Goal: Register for event/course

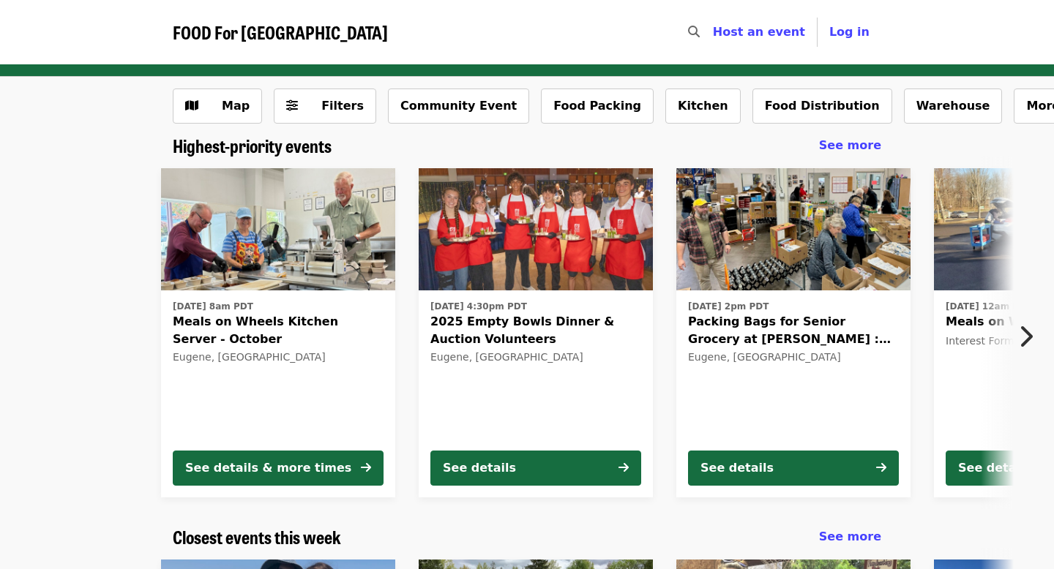
click at [1030, 340] on icon "chevron-right icon" at bounding box center [1025, 337] width 15 height 28
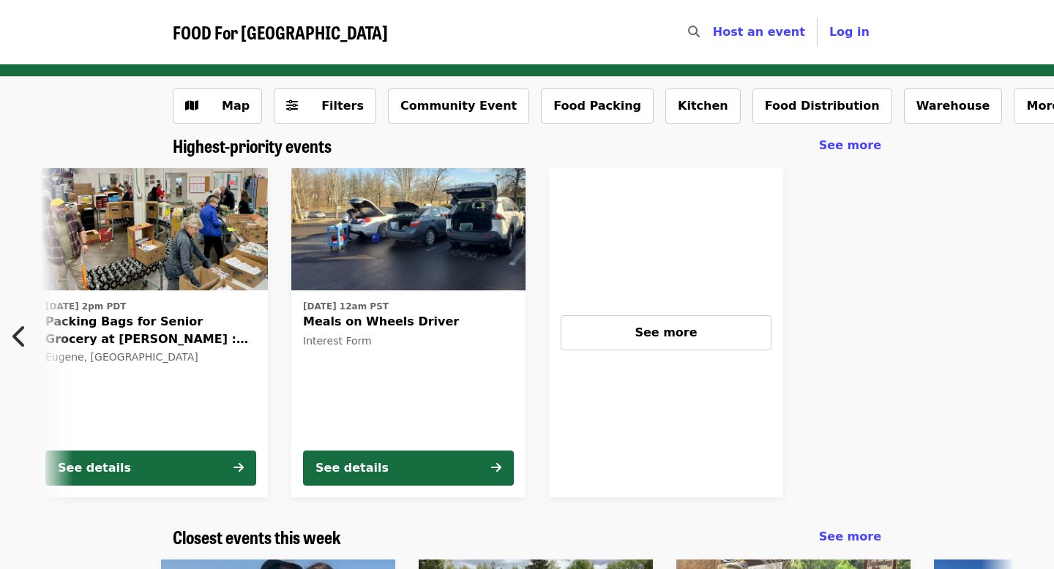
scroll to position [0, 650]
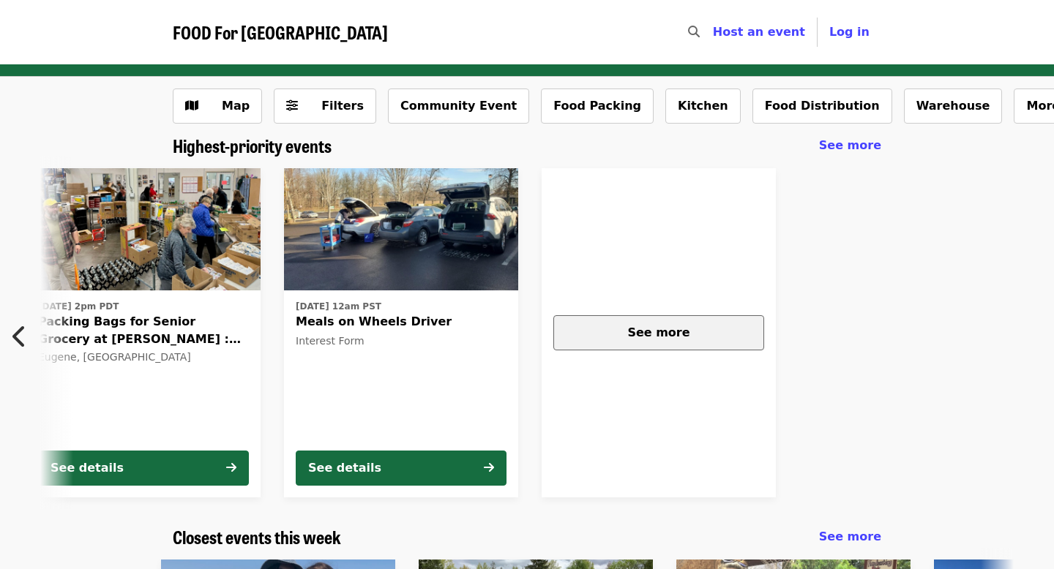
click at [709, 344] on button "See more" at bounding box center [658, 332] width 211 height 35
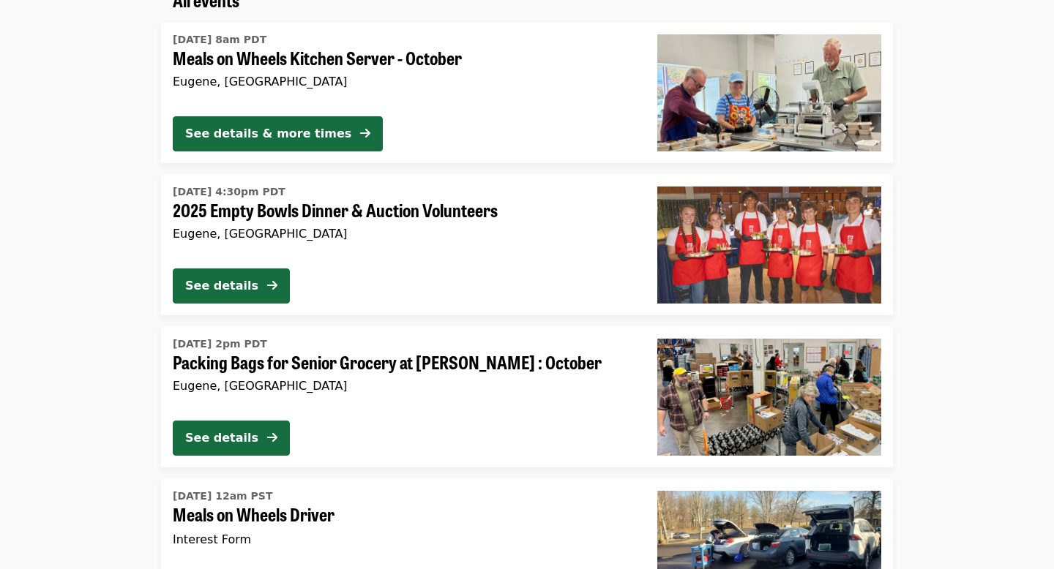
scroll to position [150, 0]
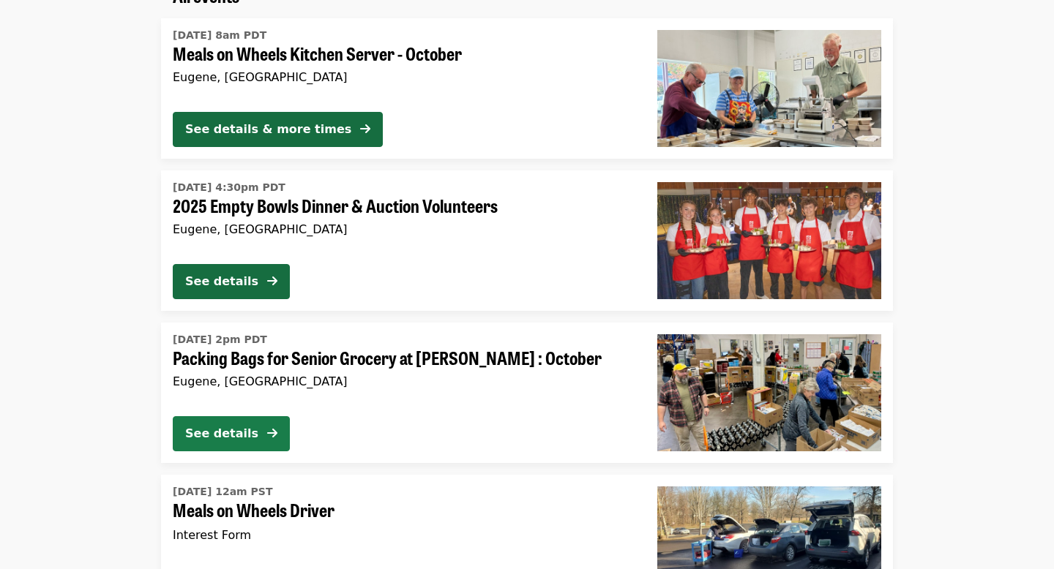
click at [243, 432] on div "See details" at bounding box center [221, 434] width 73 height 18
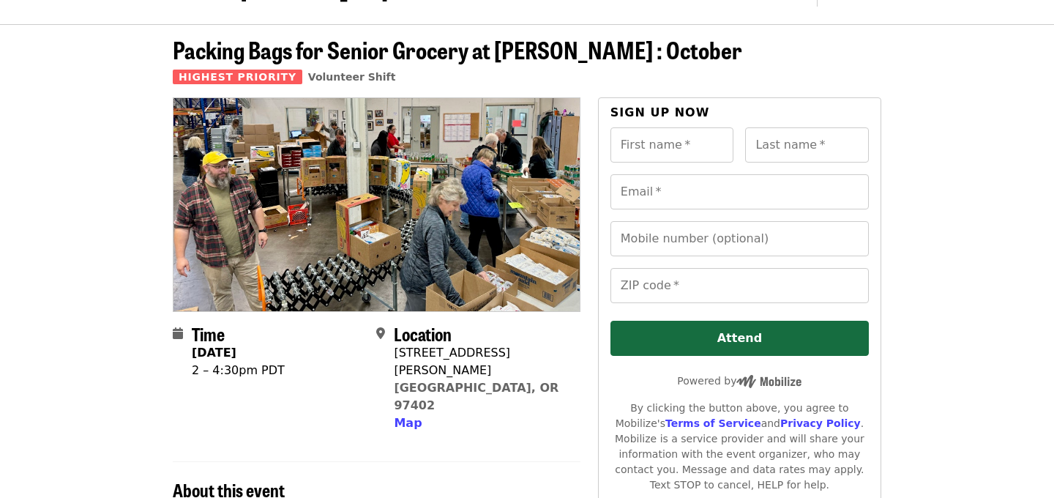
scroll to position [40, 0]
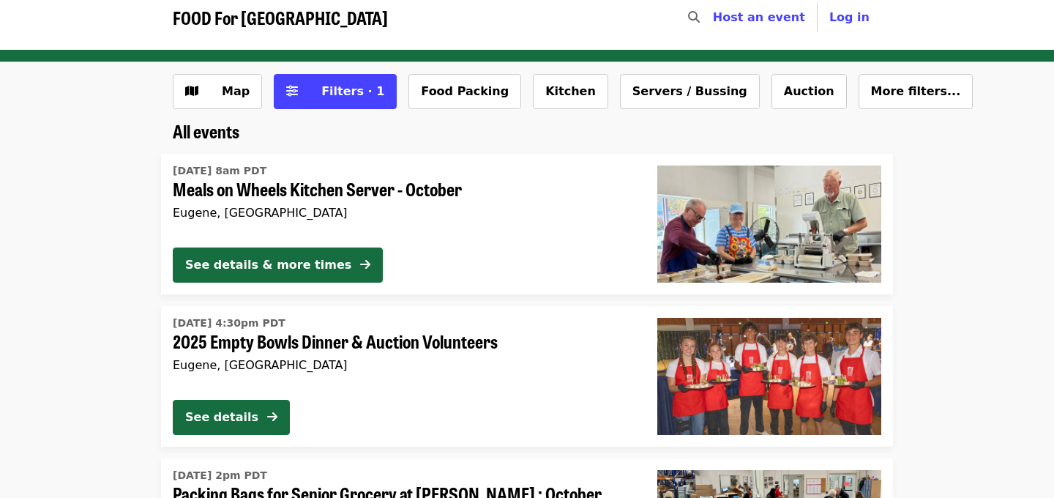
scroll to position [11, 0]
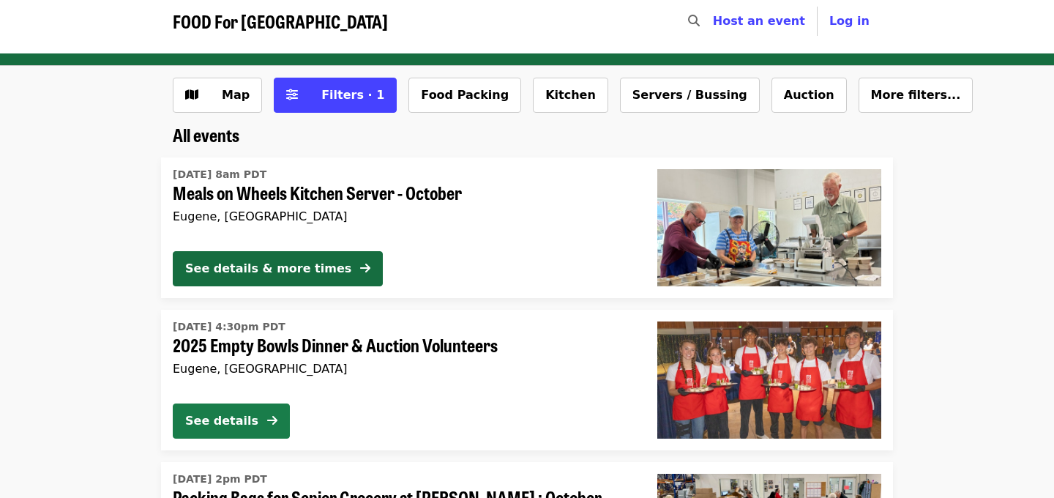
click at [249, 424] on div "See details" at bounding box center [221, 421] width 73 height 18
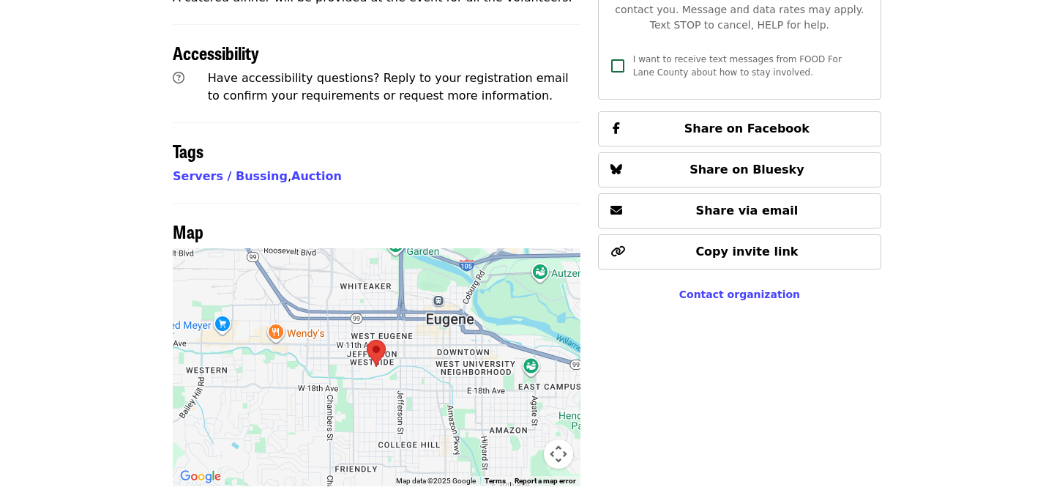
scroll to position [690, 0]
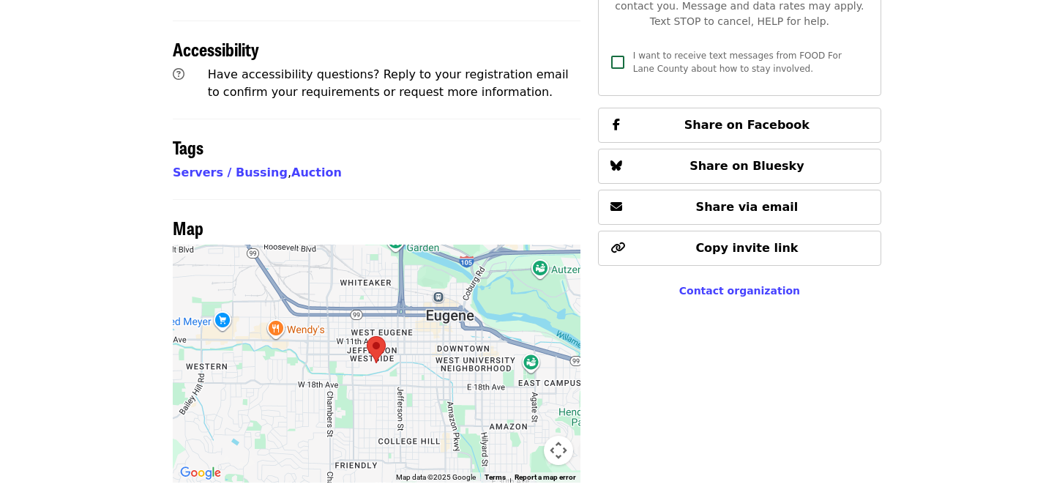
click at [553, 435] on button "Map camera controls" at bounding box center [558, 449] width 29 height 29
click at [525, 435] on button "Zoom out" at bounding box center [521, 449] width 29 height 29
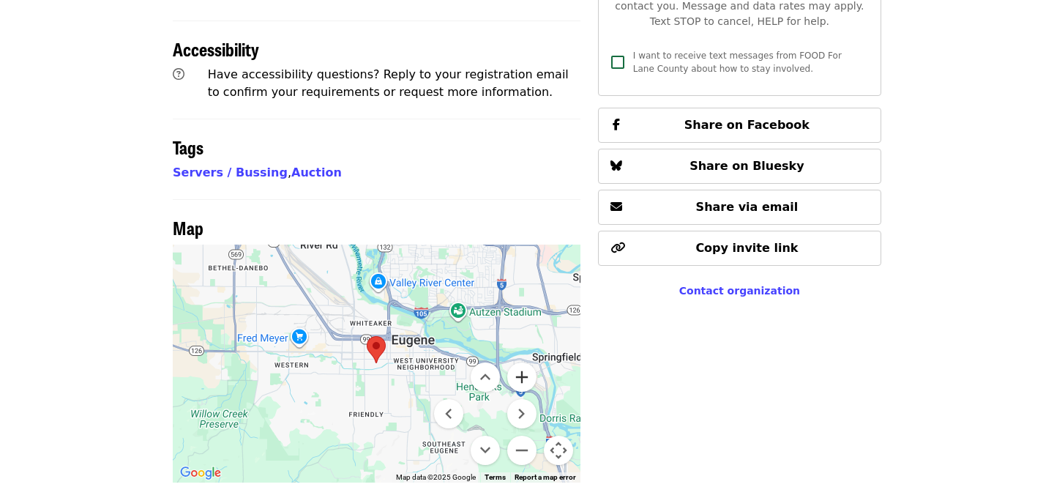
click at [516, 362] on button "Zoom in" at bounding box center [521, 376] width 29 height 29
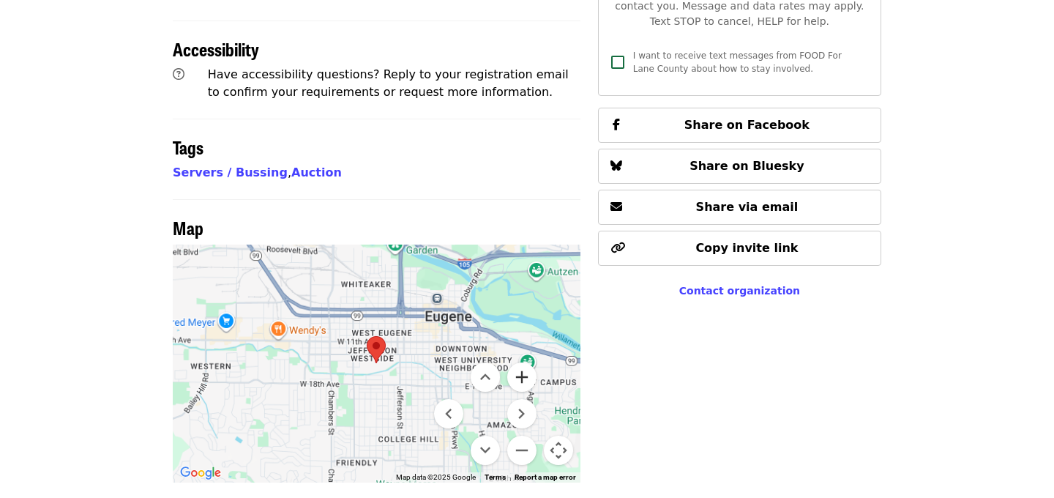
click at [516, 362] on button "Zoom in" at bounding box center [521, 376] width 29 height 29
